Goal: Transaction & Acquisition: Purchase product/service

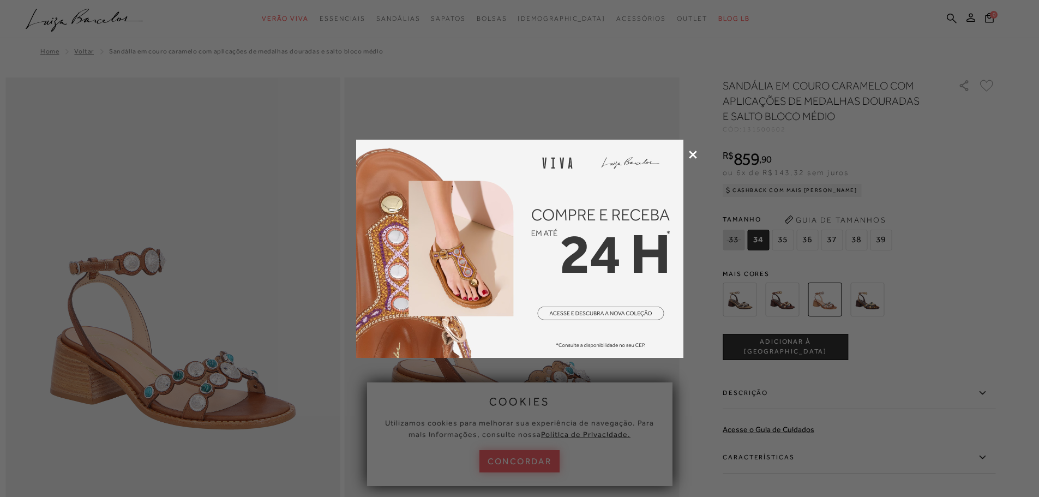
click at [693, 155] on icon at bounding box center [693, 154] width 8 height 8
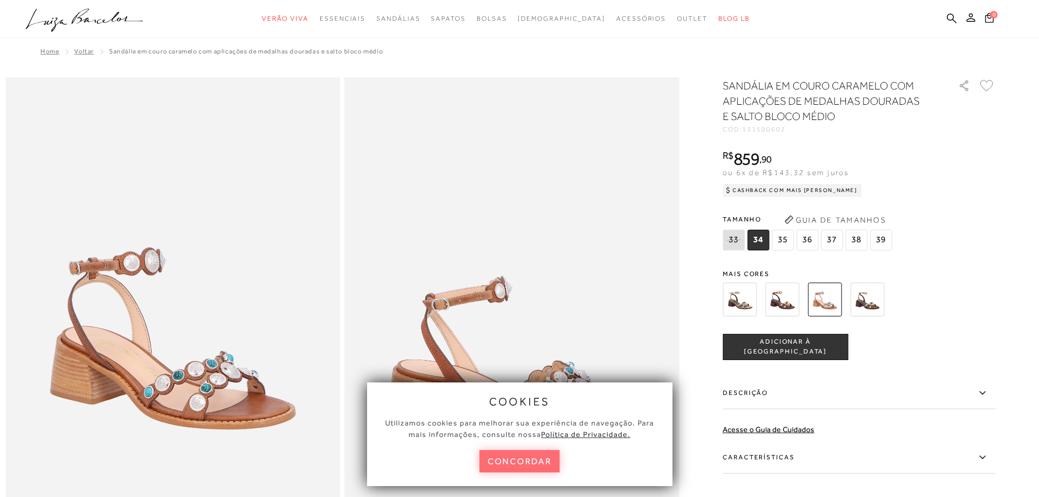
click at [549, 460] on button "concordar" at bounding box center [519, 461] width 81 height 22
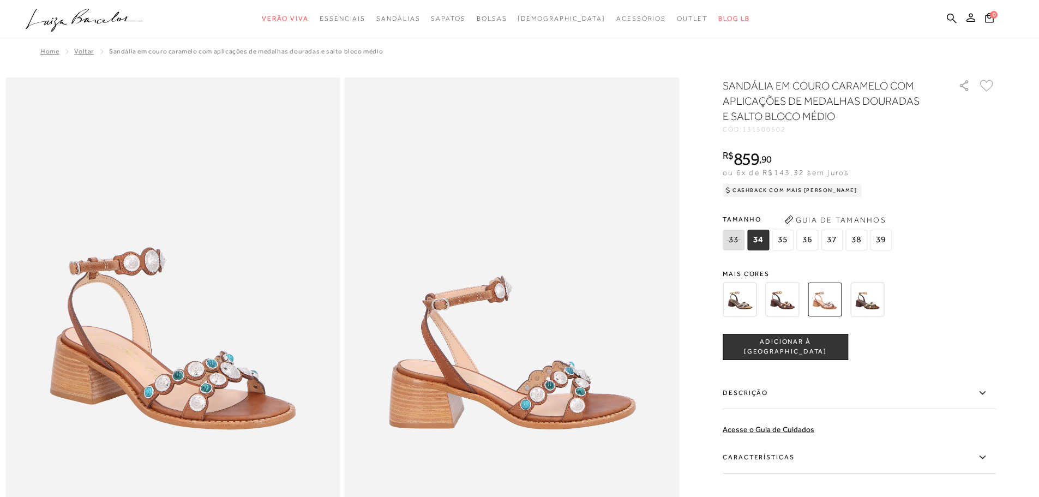
click at [811, 230] on span "36" at bounding box center [807, 240] width 22 height 21
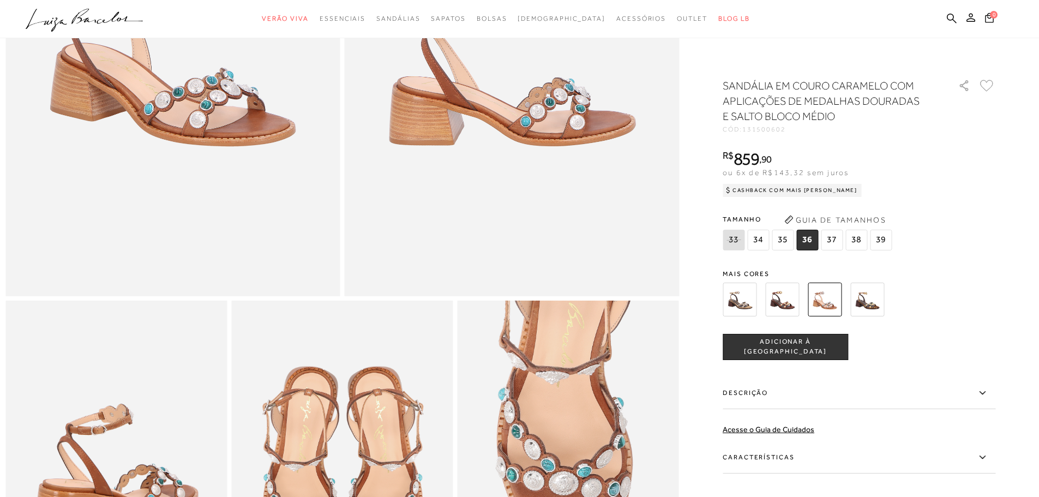
scroll to position [436, 0]
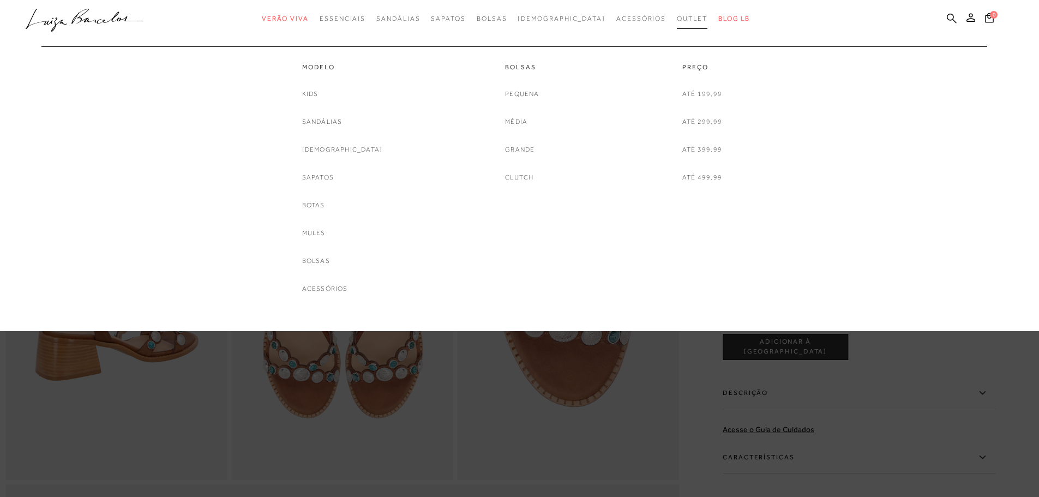
click at [677, 20] on span "Outlet" at bounding box center [692, 19] width 31 height 8
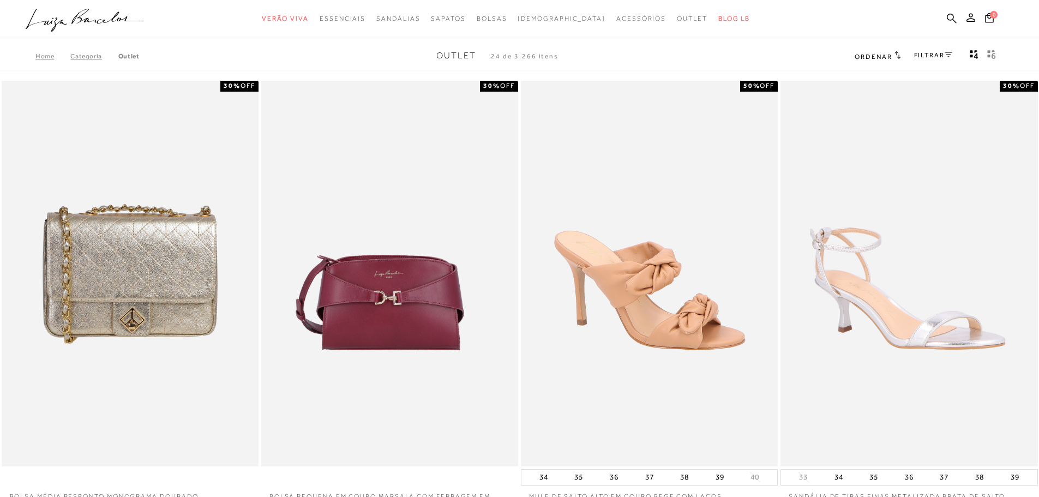
click at [931, 54] on link "FILTRAR" at bounding box center [933, 55] width 38 height 8
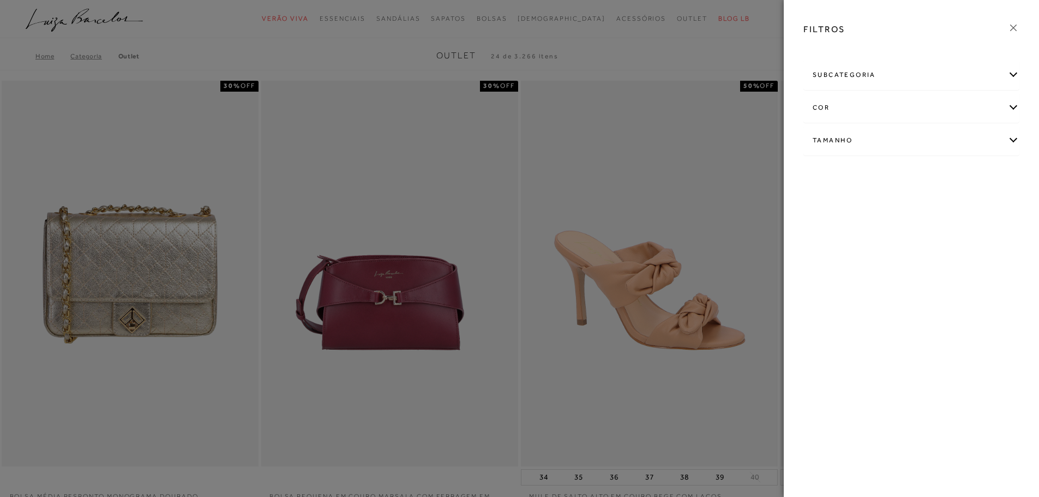
click at [849, 140] on div "Tamanho" at bounding box center [911, 140] width 215 height 29
click at [829, 225] on link "Ver mais..." at bounding box center [832, 223] width 29 height 8
click at [860, 233] on span "36" at bounding box center [862, 233] width 16 height 8
click at [860, 233] on input "36" at bounding box center [856, 235] width 11 height 11
checkbox input "true"
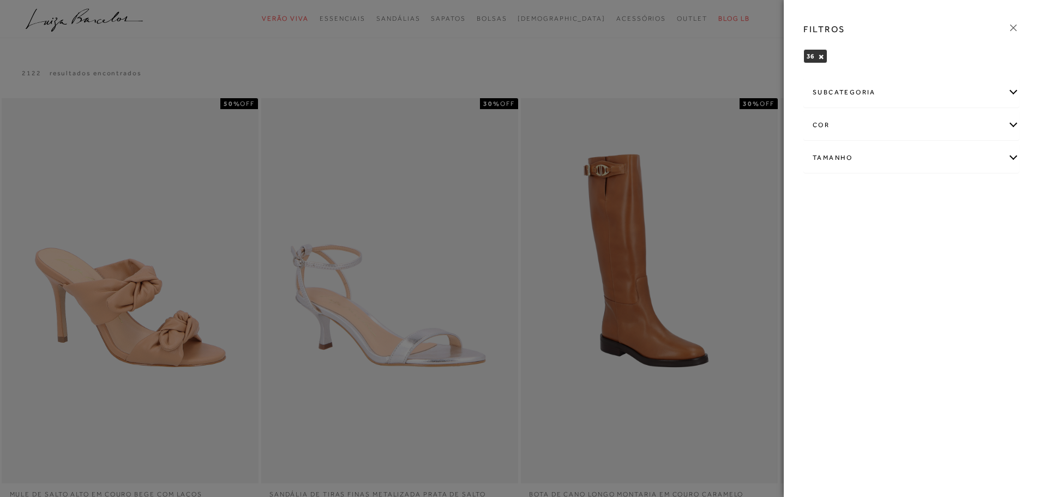
click at [604, 50] on div at bounding box center [519, 248] width 1039 height 497
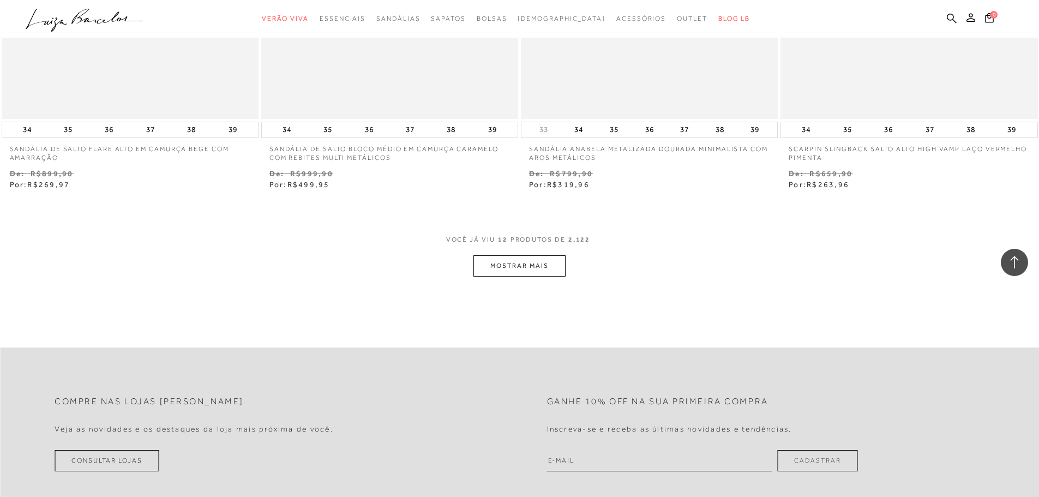
scroll to position [1308, 0]
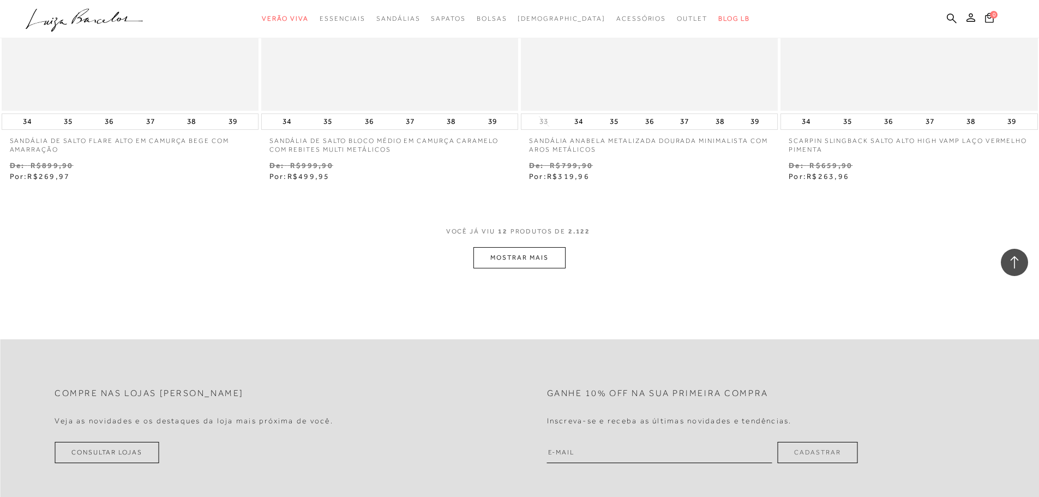
click at [541, 262] on button "MOSTRAR MAIS" at bounding box center [519, 257] width 92 height 21
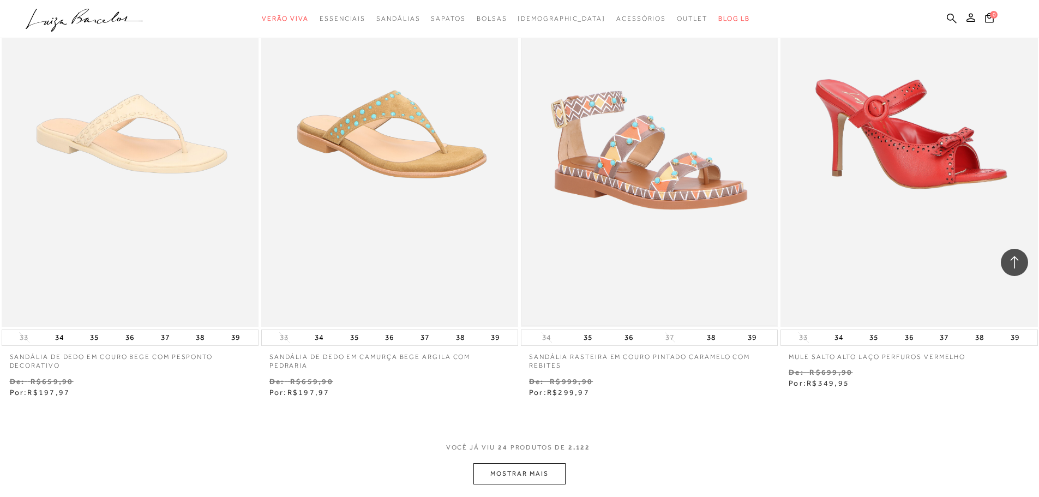
scroll to position [2617, 0]
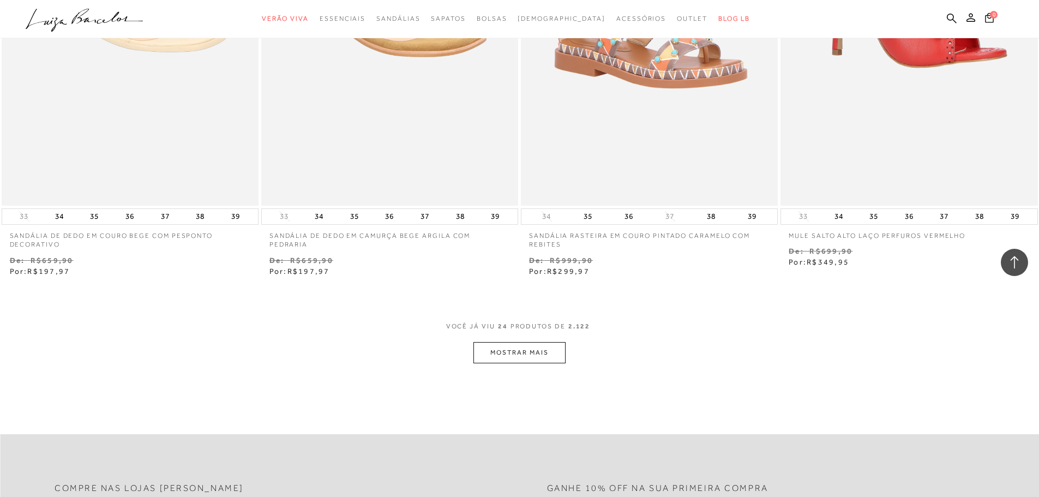
click at [545, 348] on button "MOSTRAR MAIS" at bounding box center [519, 352] width 92 height 21
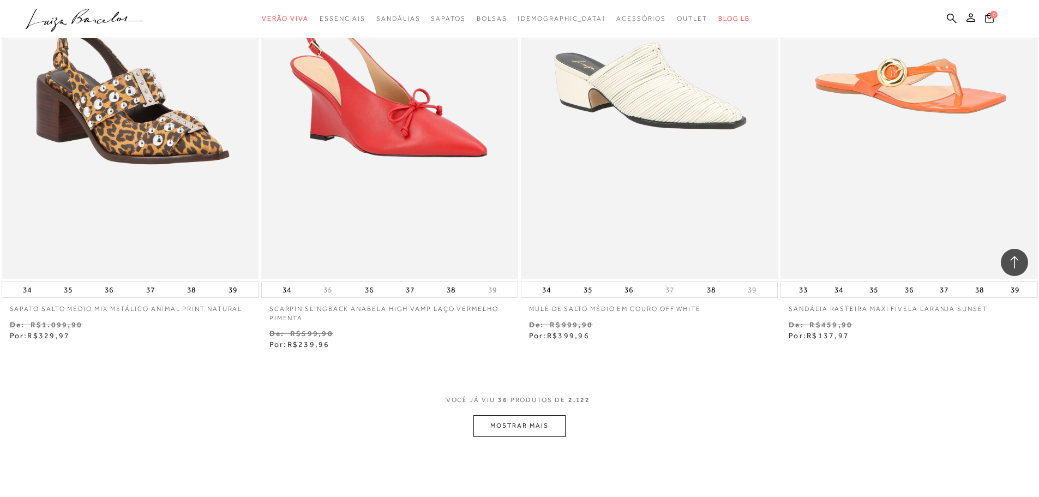
scroll to position [3980, 0]
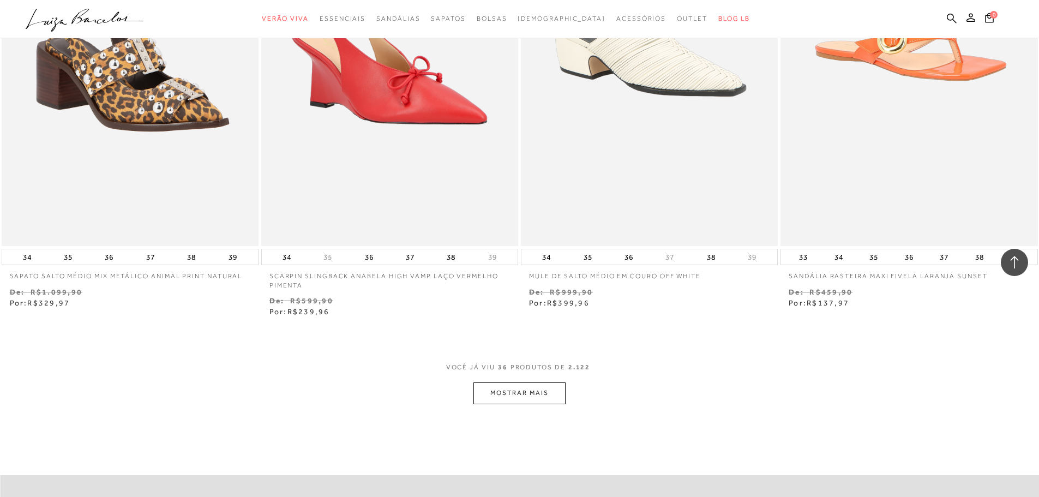
click at [553, 390] on button "MOSTRAR MAIS" at bounding box center [519, 392] width 92 height 21
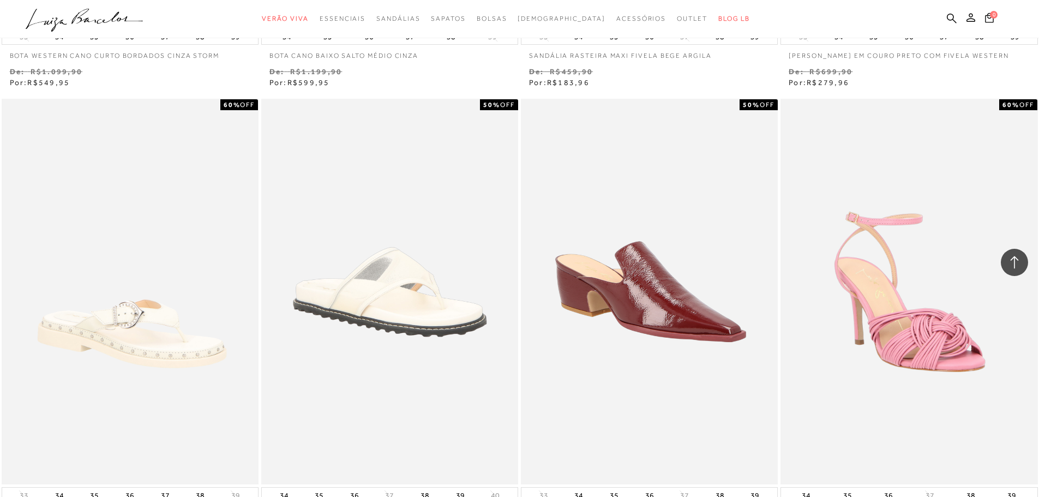
scroll to position [5343, 0]
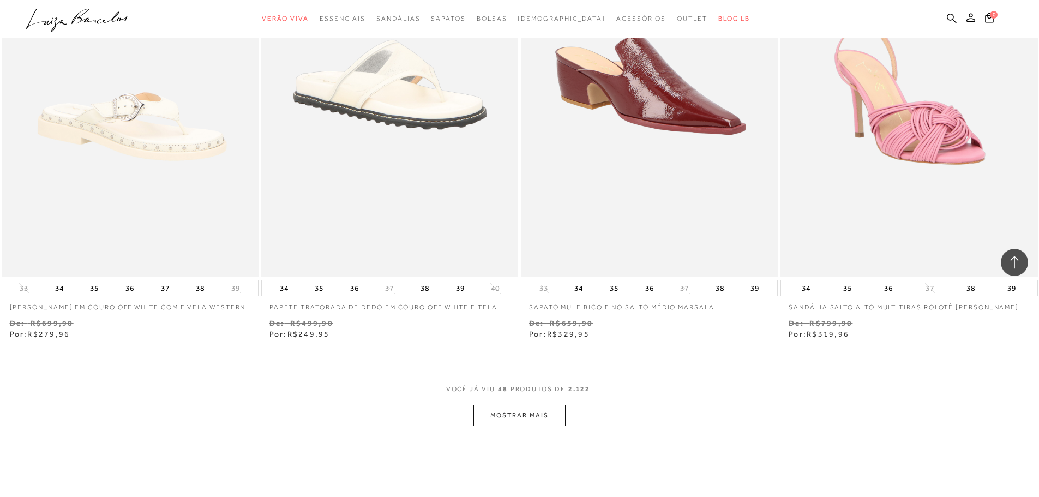
click at [556, 416] on button "MOSTRAR MAIS" at bounding box center [519, 415] width 92 height 21
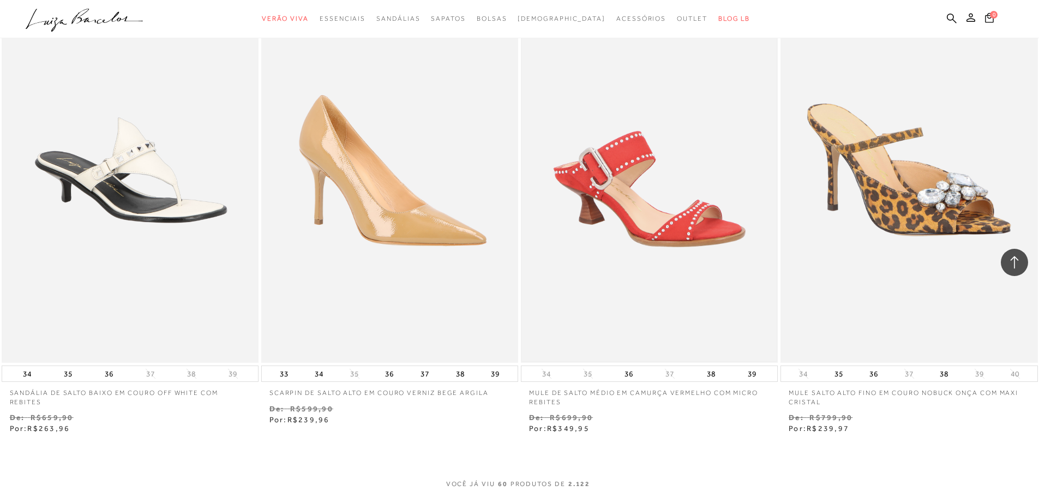
scroll to position [6706, 0]
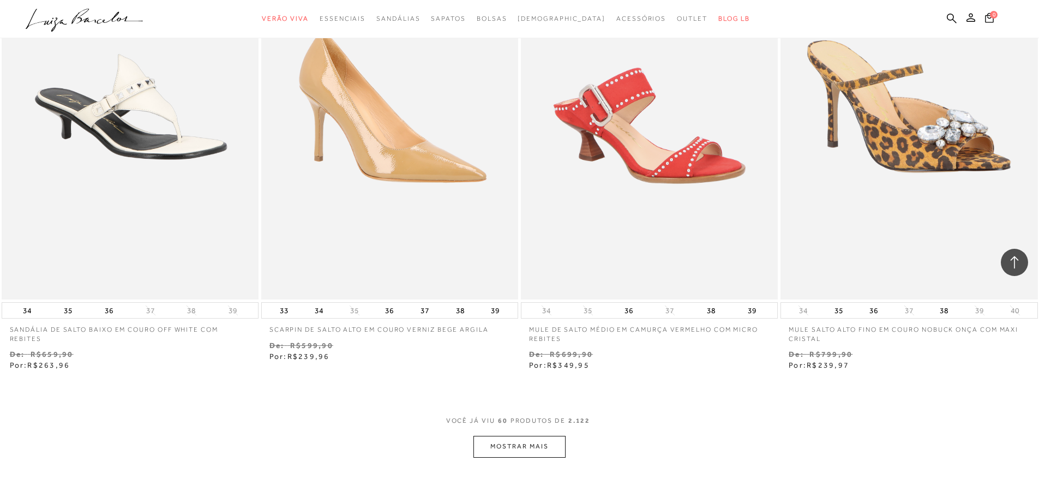
click at [512, 451] on button "MOSTRAR MAIS" at bounding box center [519, 446] width 92 height 21
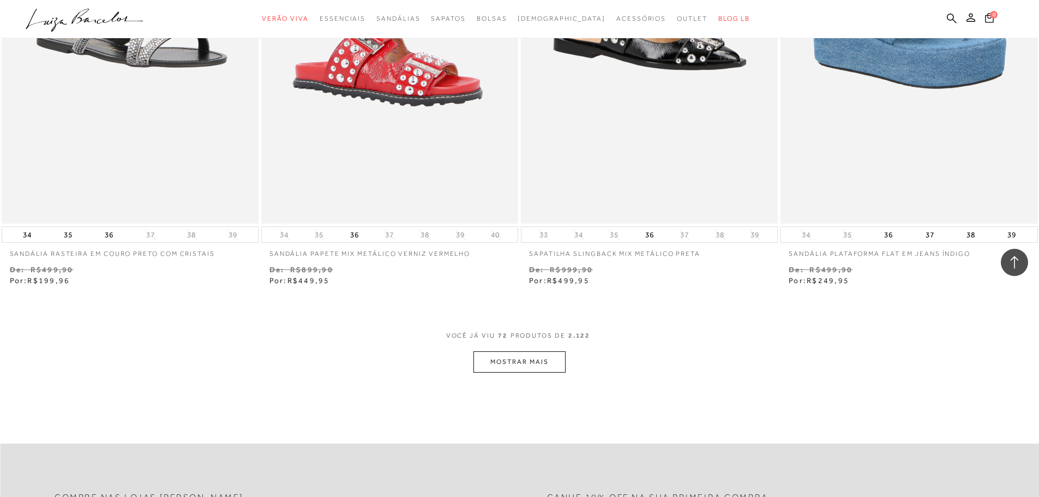
scroll to position [8178, 0]
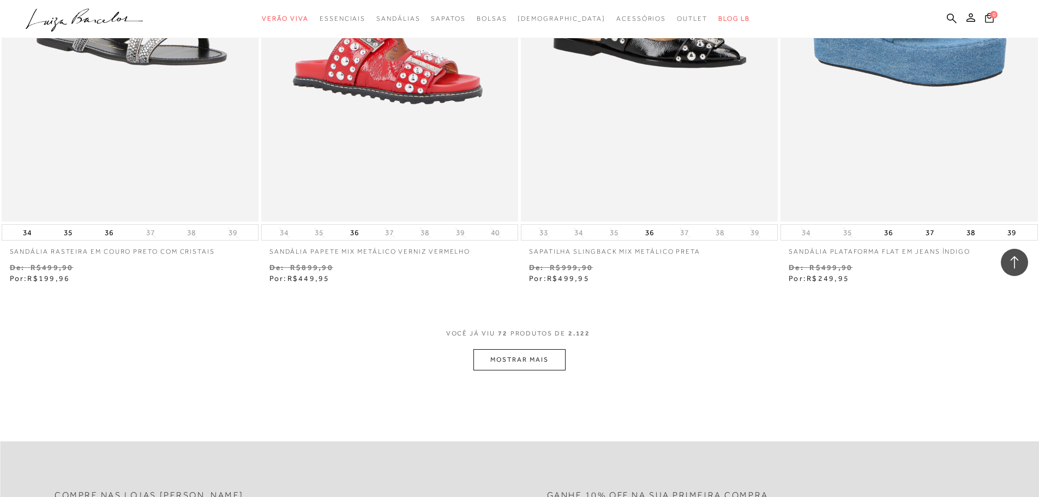
click at [554, 362] on button "MOSTRAR MAIS" at bounding box center [519, 359] width 92 height 21
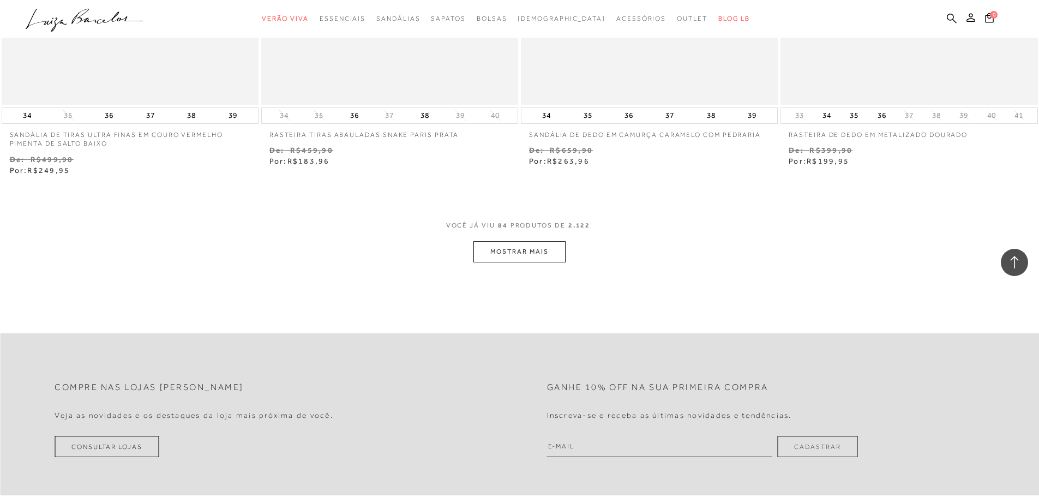
scroll to position [9704, 0]
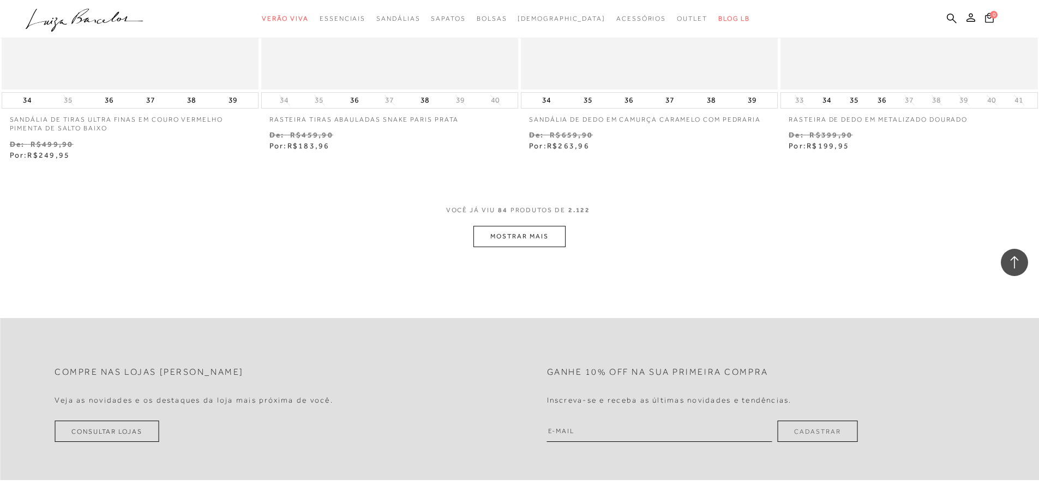
click at [542, 237] on button "MOSTRAR MAIS" at bounding box center [519, 236] width 92 height 21
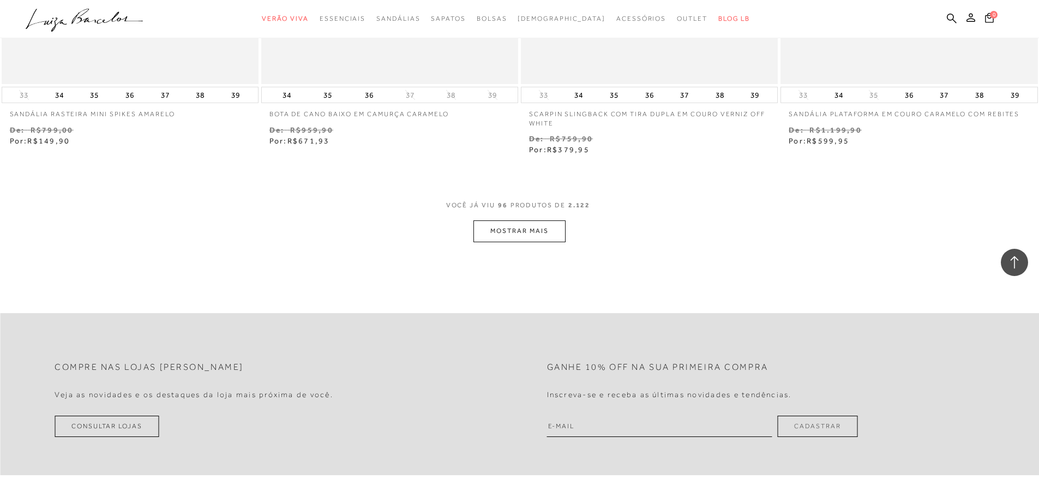
scroll to position [11121, 0]
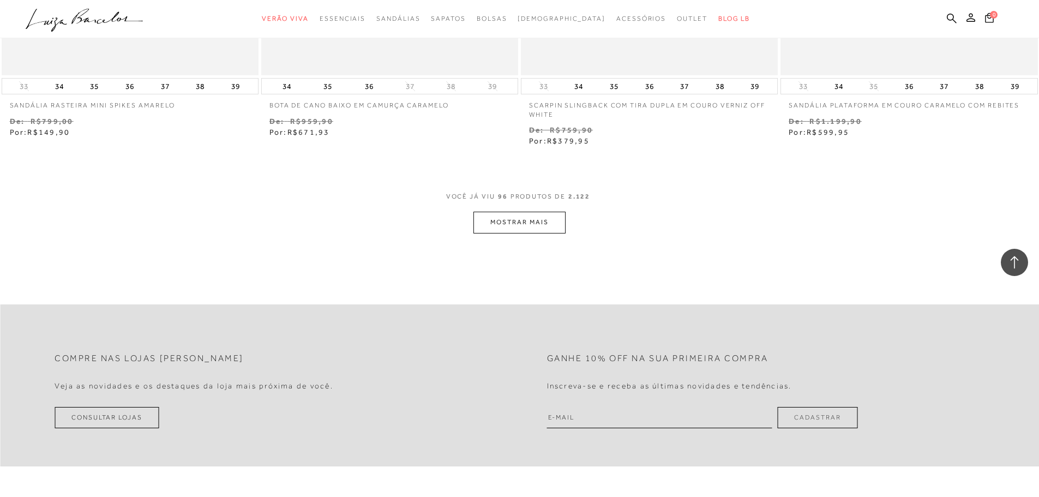
click at [544, 230] on button "MOSTRAR MAIS" at bounding box center [519, 222] width 92 height 21
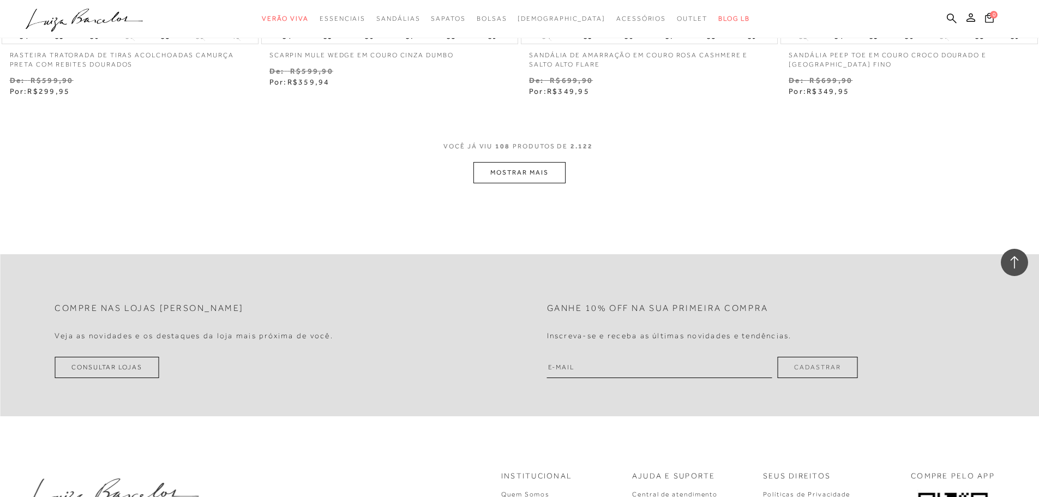
scroll to position [12593, 0]
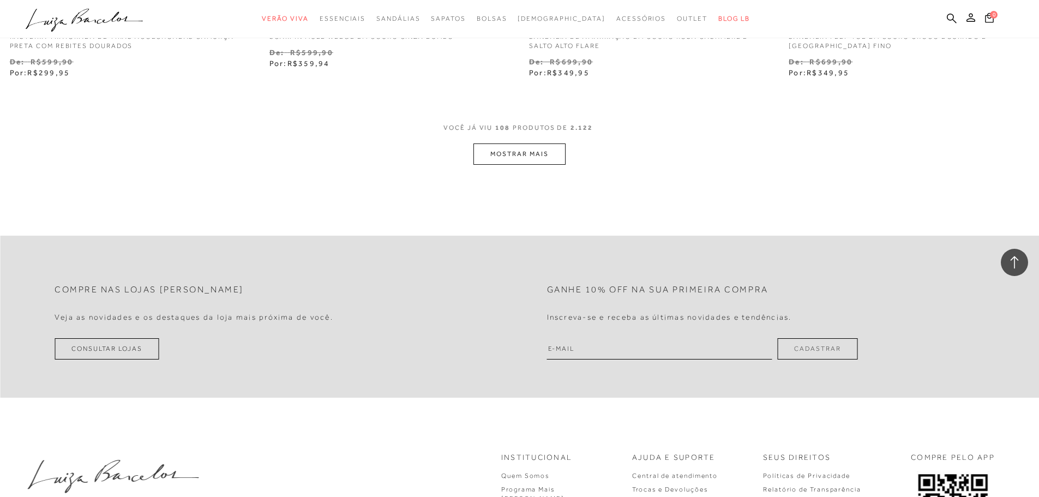
click at [545, 156] on button "MOSTRAR MAIS" at bounding box center [519, 153] width 92 height 21
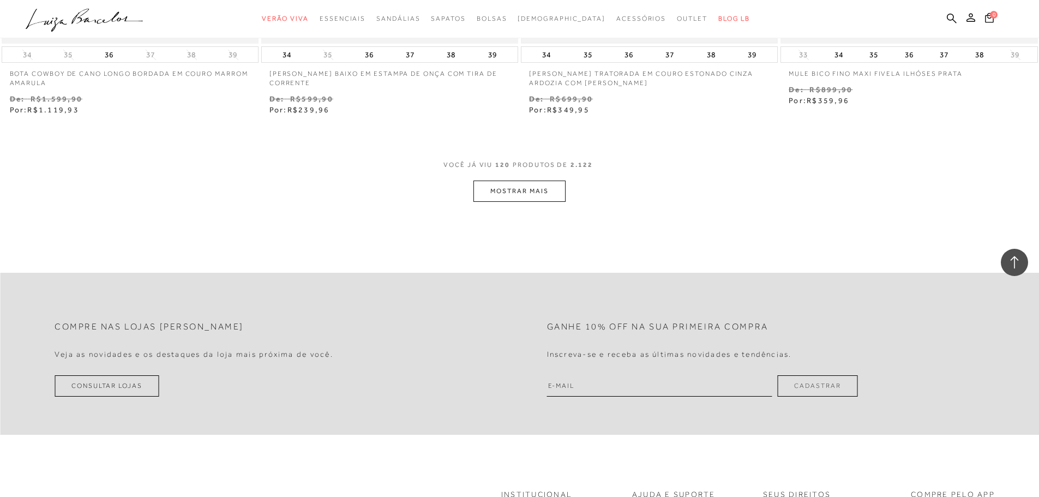
scroll to position [13956, 0]
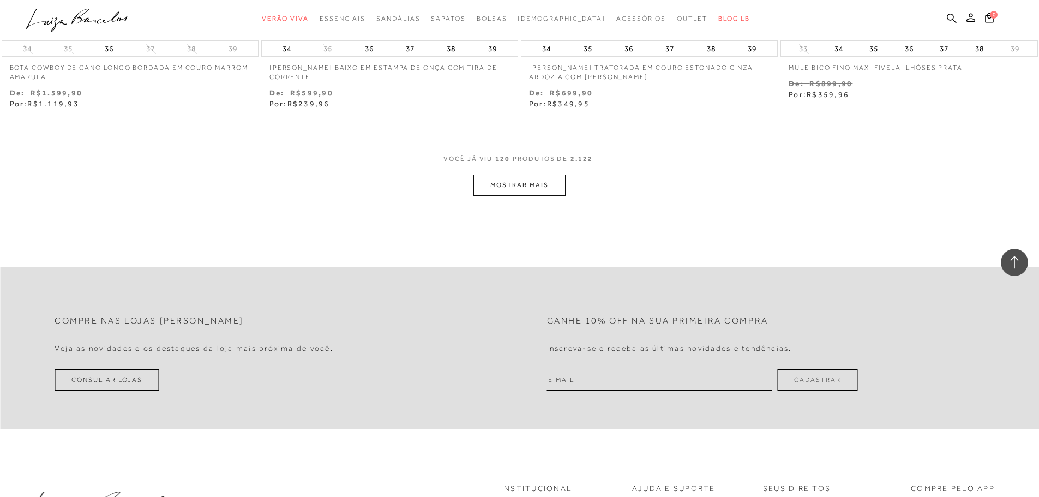
click at [564, 195] on button "MOSTRAR MAIS" at bounding box center [519, 184] width 92 height 21
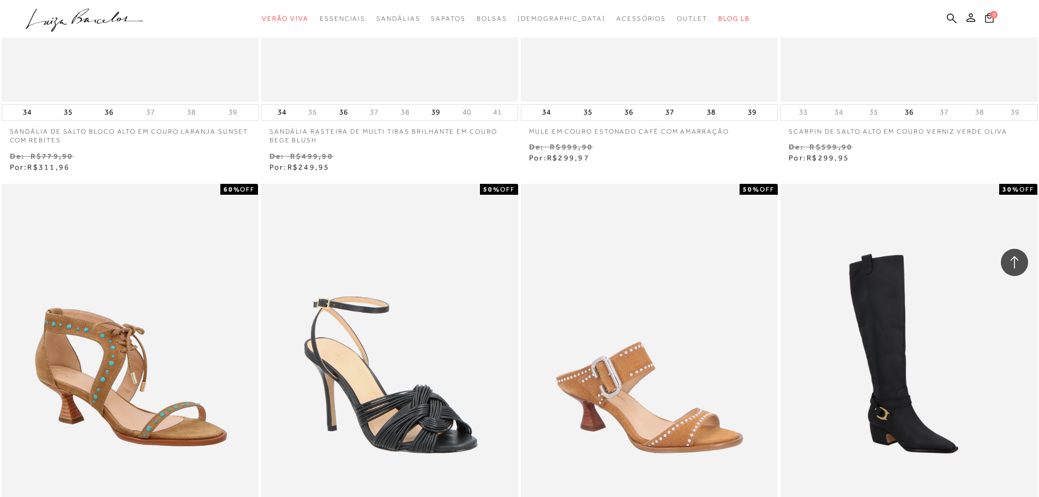
scroll to position [15047, 0]
